Goal: Communication & Community: Connect with others

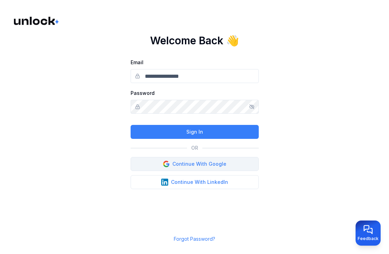
click at [187, 165] on button "Continue With Google" at bounding box center [195, 164] width 128 height 14
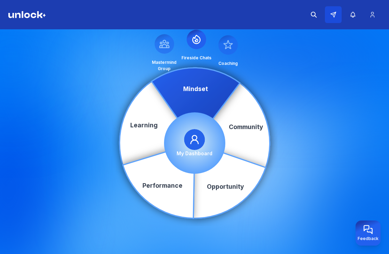
click at [332, 19] on button at bounding box center [333, 14] width 17 height 17
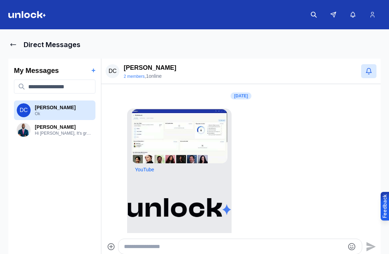
scroll to position [483, 0]
